Goal: Task Accomplishment & Management: Manage account settings

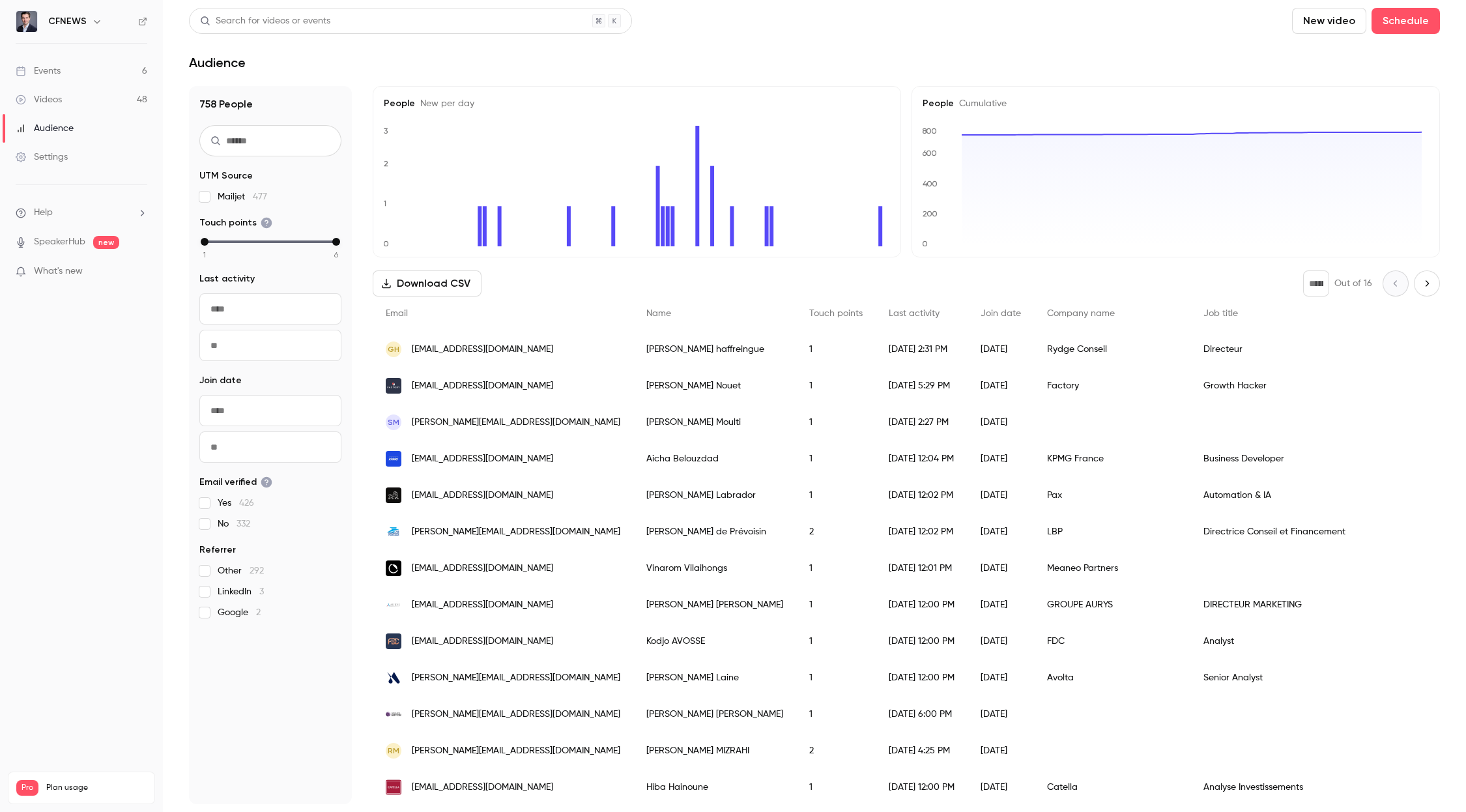
click at [53, 67] on div "Events" at bounding box center [38, 71] width 45 height 13
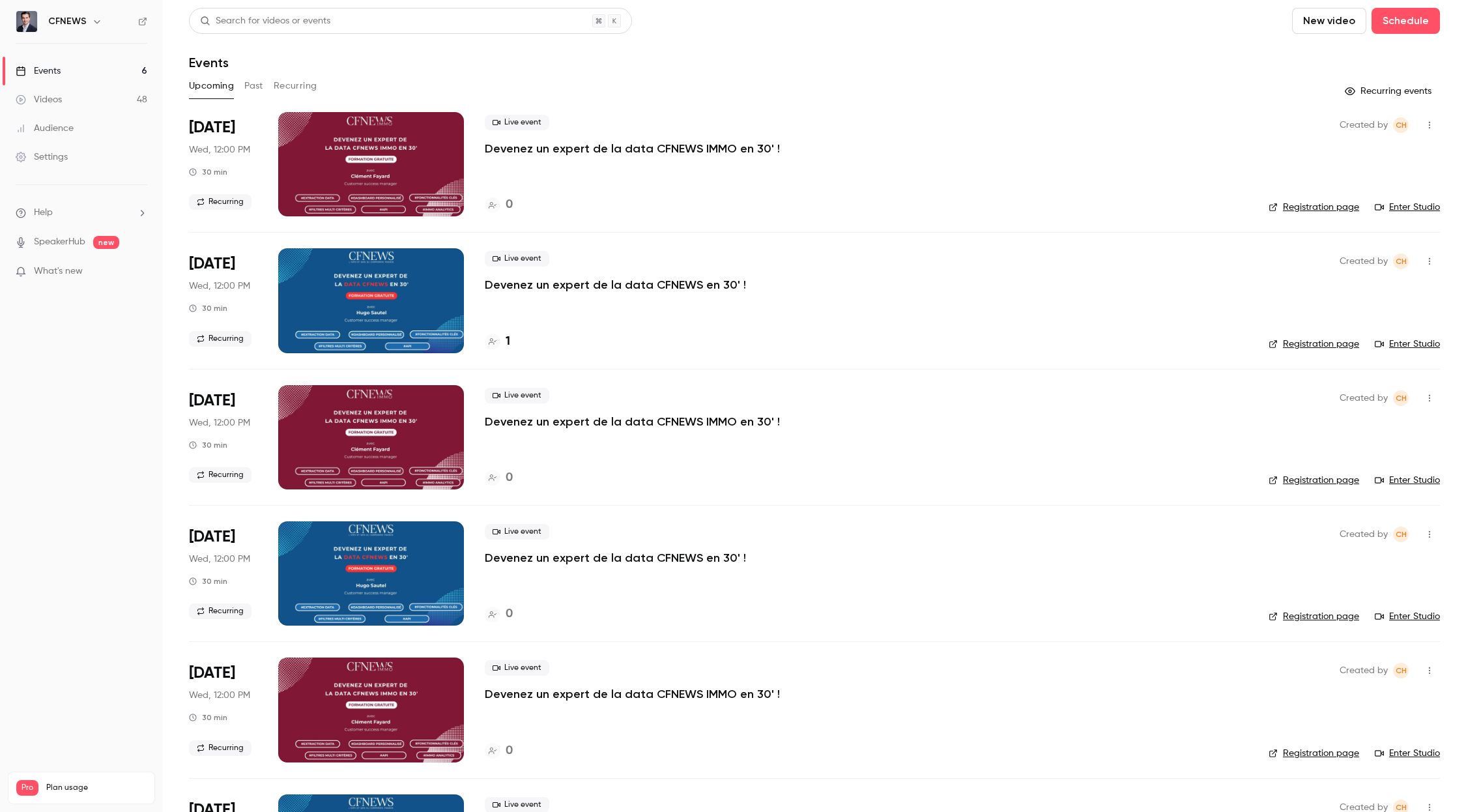
click at [665, 278] on p "Devenez un expert de la data CFNEWS en 30' !" at bounding box center [615, 285] width 261 height 15
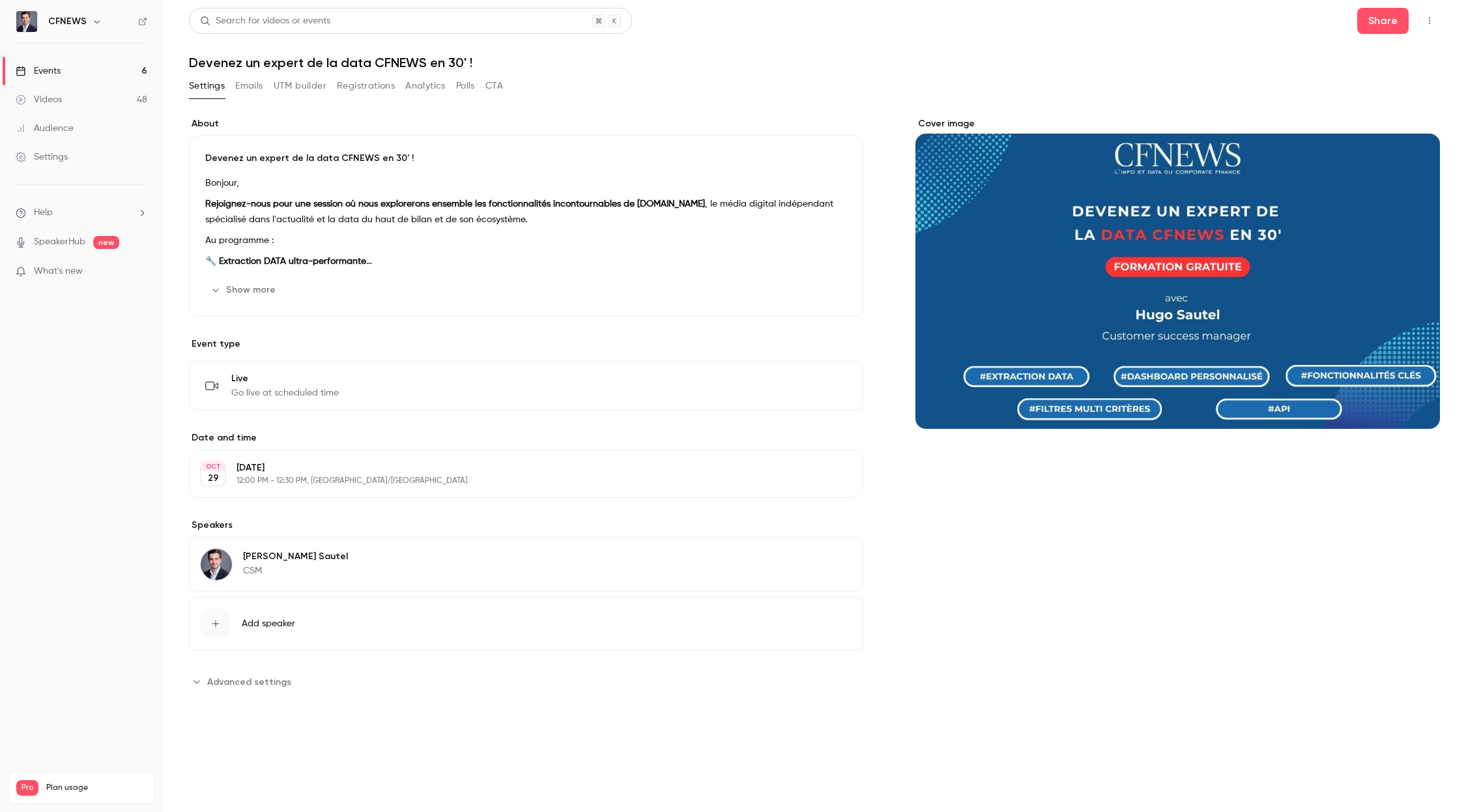
click at [251, 86] on button "Emails" at bounding box center [248, 86] width 27 height 21
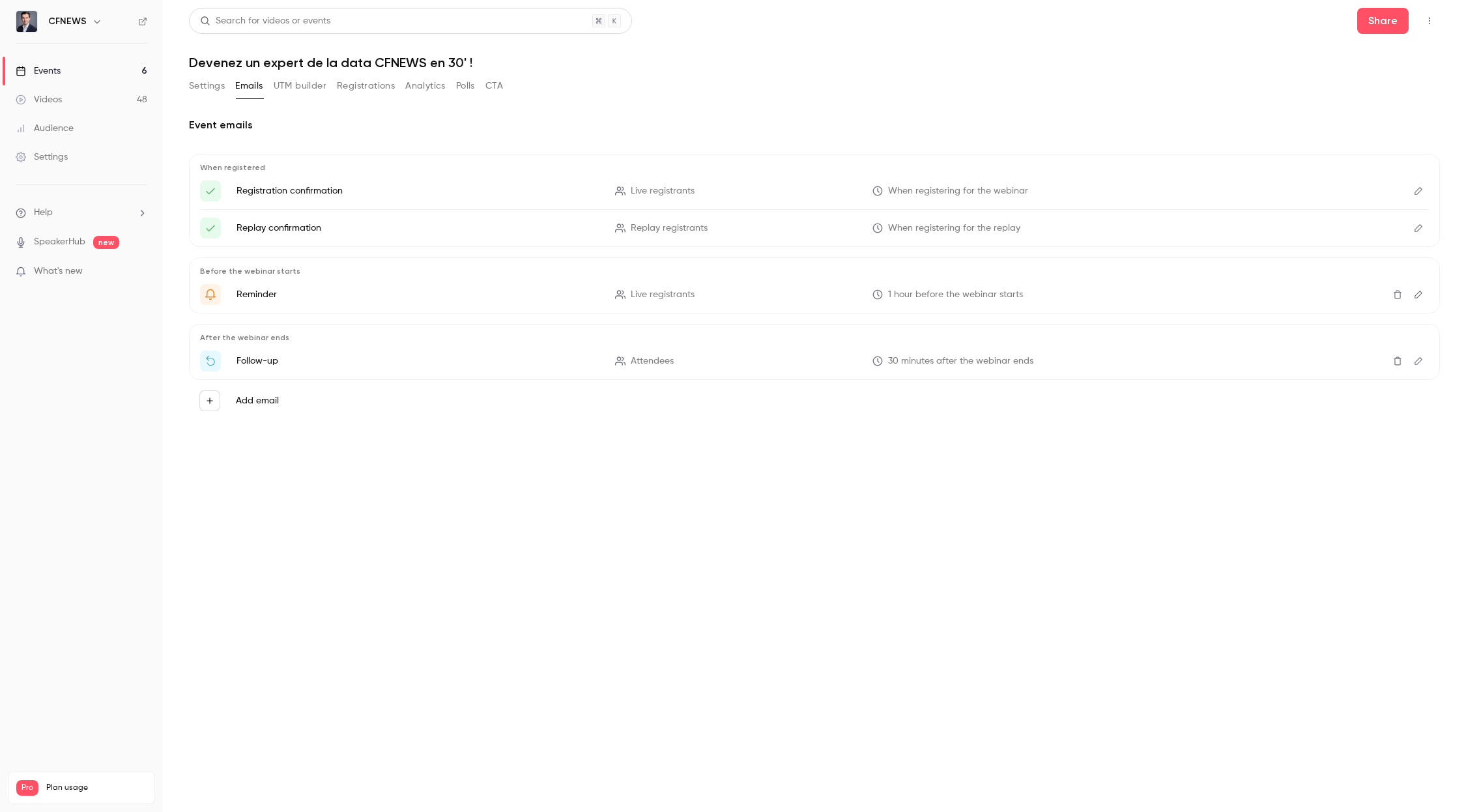
click at [206, 86] on button "Settings" at bounding box center [206, 86] width 36 height 21
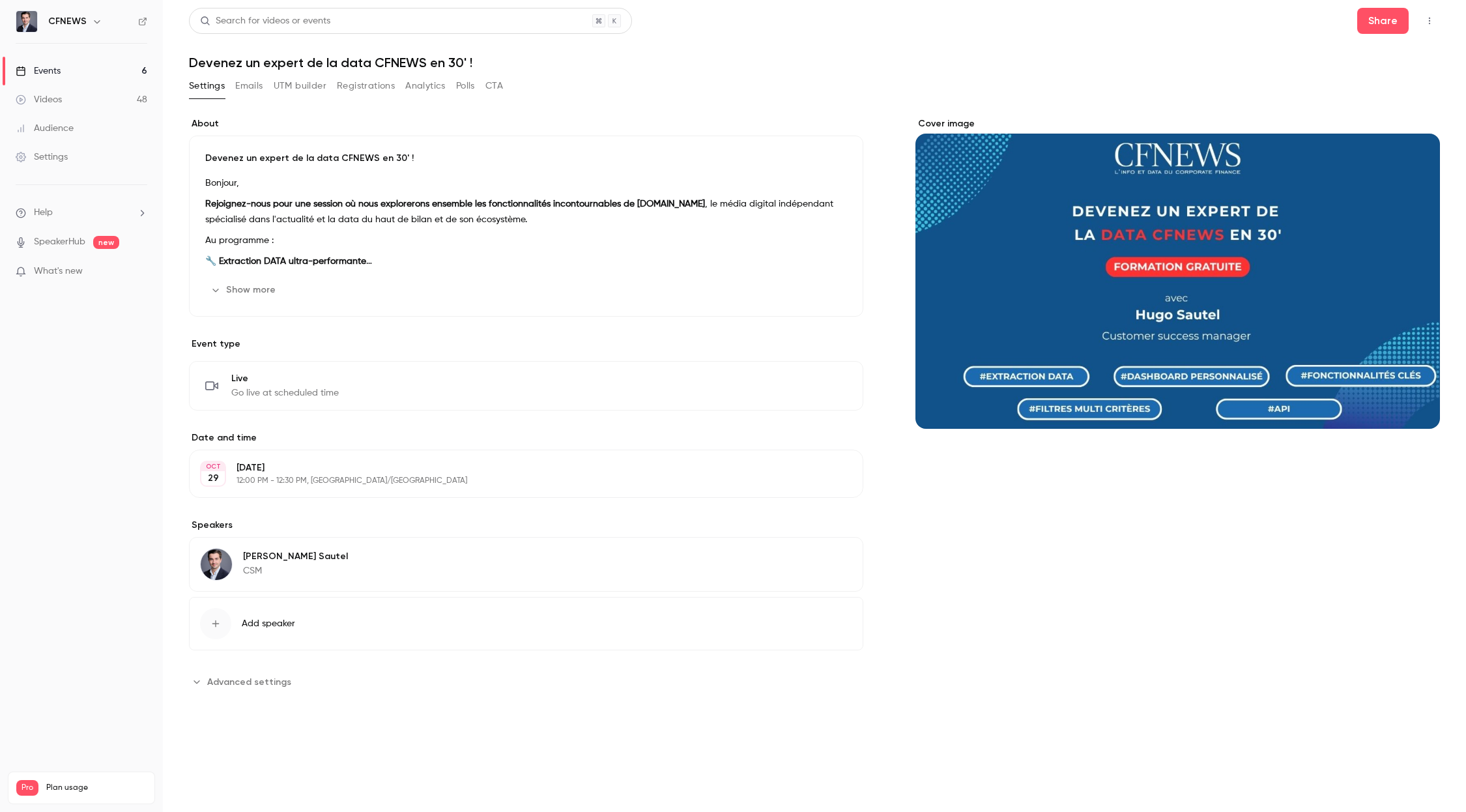
click at [45, 66] on div "Events" at bounding box center [38, 71] width 45 height 13
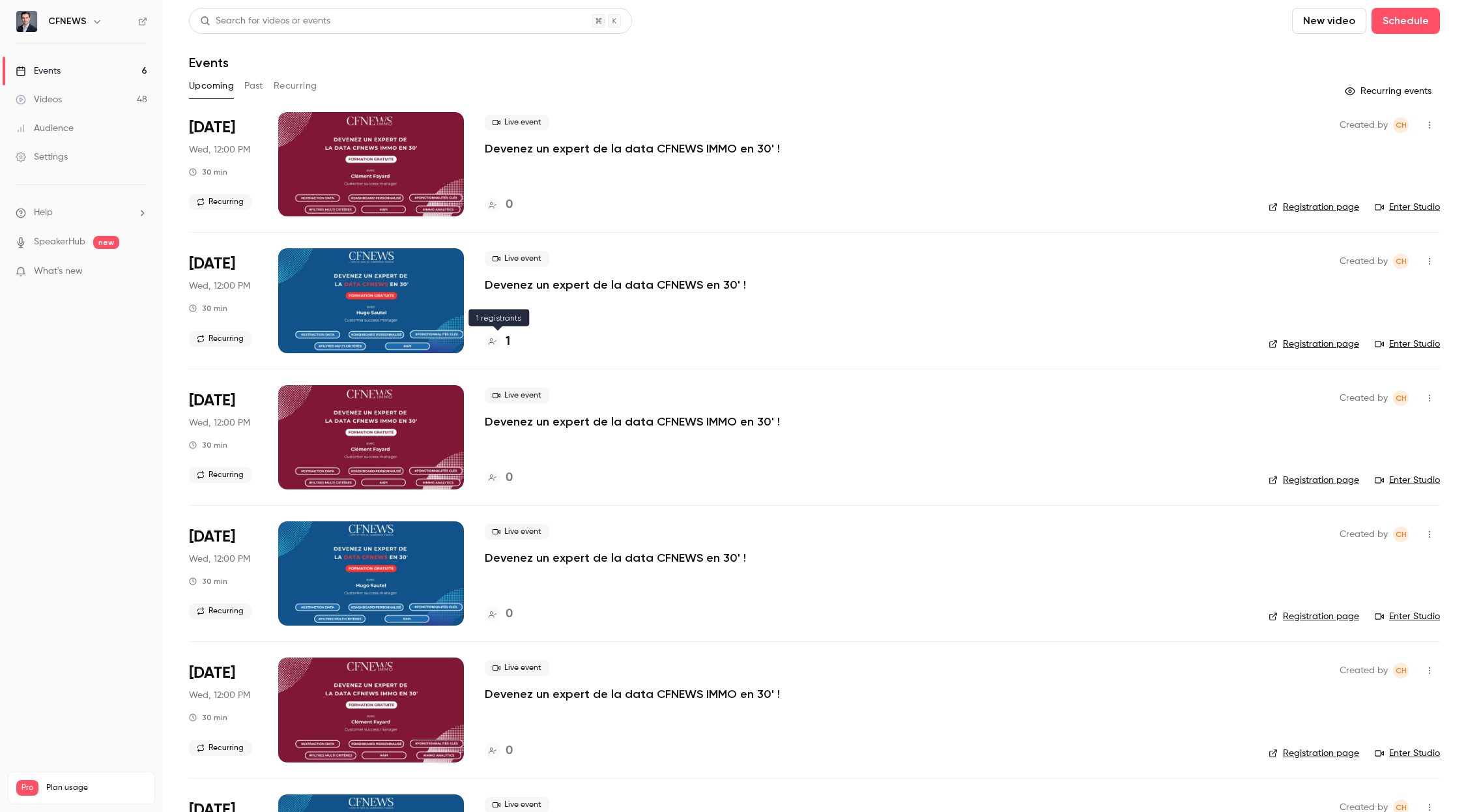
click at [508, 342] on h4 "1" at bounding box center [508, 341] width 4 height 18
